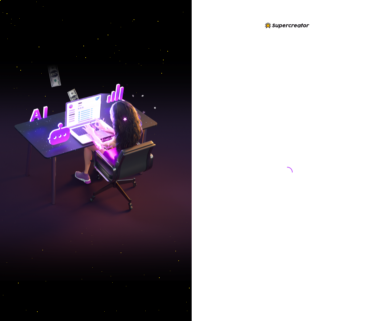
click at [311, 36] on div at bounding box center [287, 165] width 148 height 289
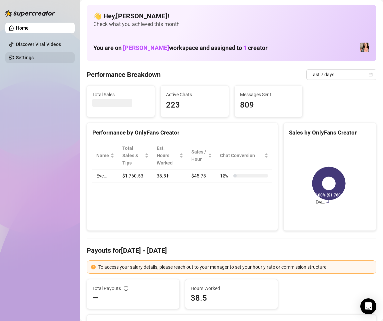
click at [34, 55] on link "Settings" at bounding box center [25, 57] width 18 height 5
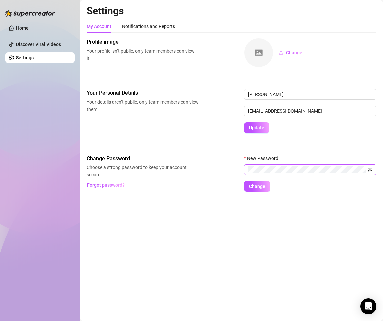
click at [369, 171] on icon "eye-invisible" at bounding box center [369, 169] width 5 height 5
click at [370, 171] on icon "eye" at bounding box center [369, 169] width 5 height 3
click at [62, 237] on div "Home Discover Viral Videos Settings" at bounding box center [39, 157] width 69 height 315
click at [366, 310] on icon "Open Intercom Messenger" at bounding box center [368, 306] width 9 height 9
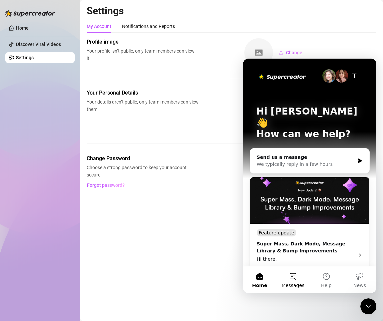
click at [293, 281] on button "Messages" at bounding box center [292, 279] width 33 height 27
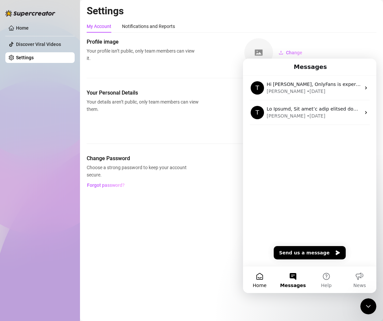
click at [268, 277] on button "Home" at bounding box center [259, 279] width 33 height 27
